Goal: Find specific page/section: Find specific page/section

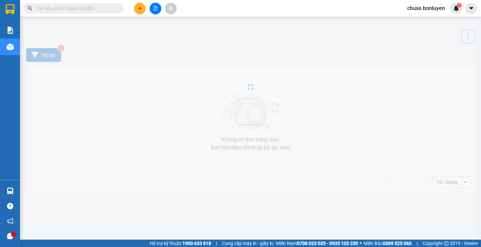
click at [72, 7] on input "text" at bounding box center [76, 8] width 79 height 7
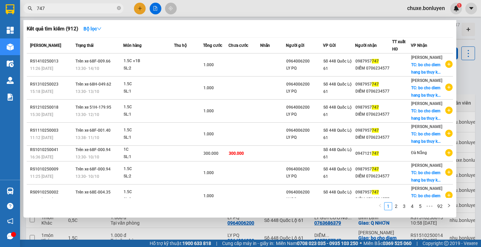
type input "747"
click at [118, 8] on span "747" at bounding box center [73, 8] width 100 height 10
